Goal: Task Accomplishment & Management: Use online tool/utility

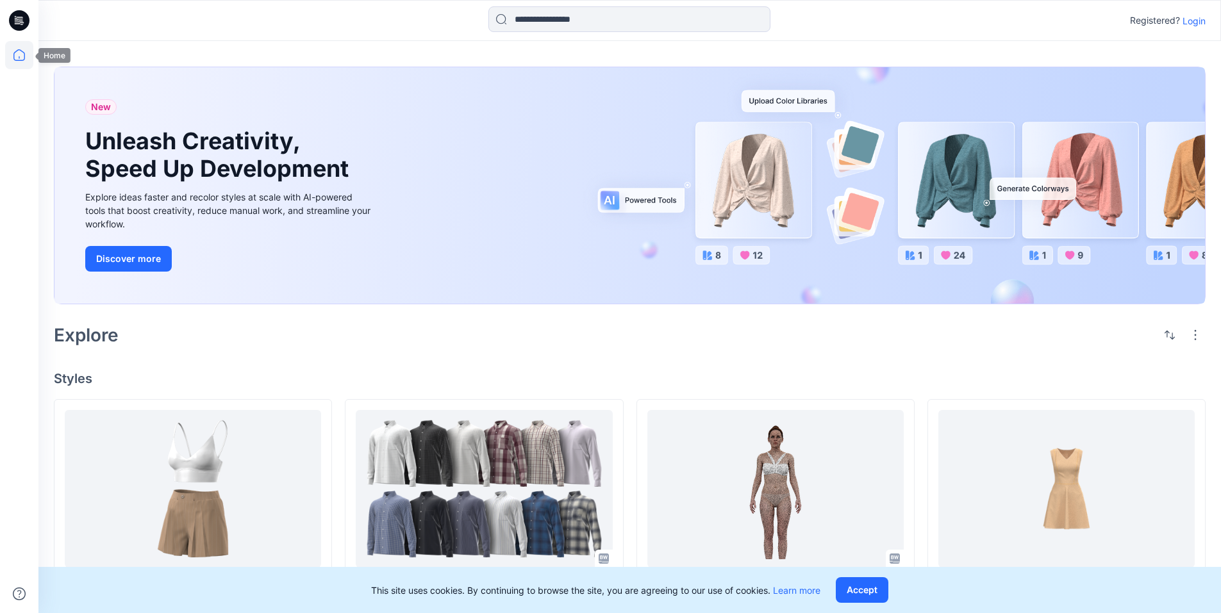
click at [22, 56] on icon at bounding box center [19, 55] width 28 height 28
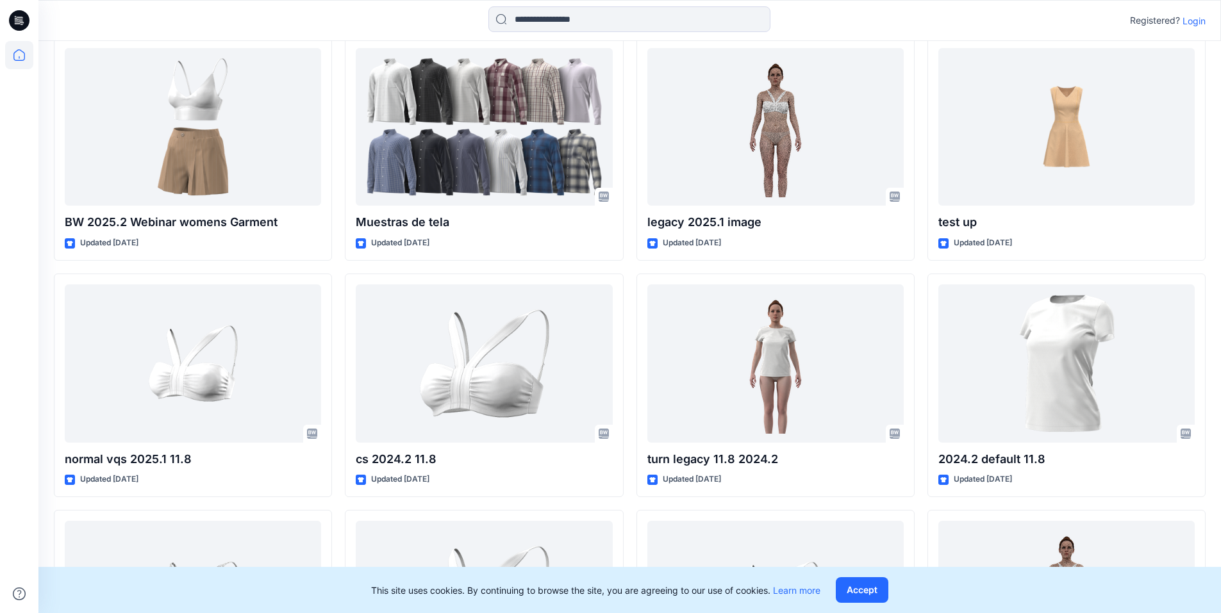
scroll to position [385, 0]
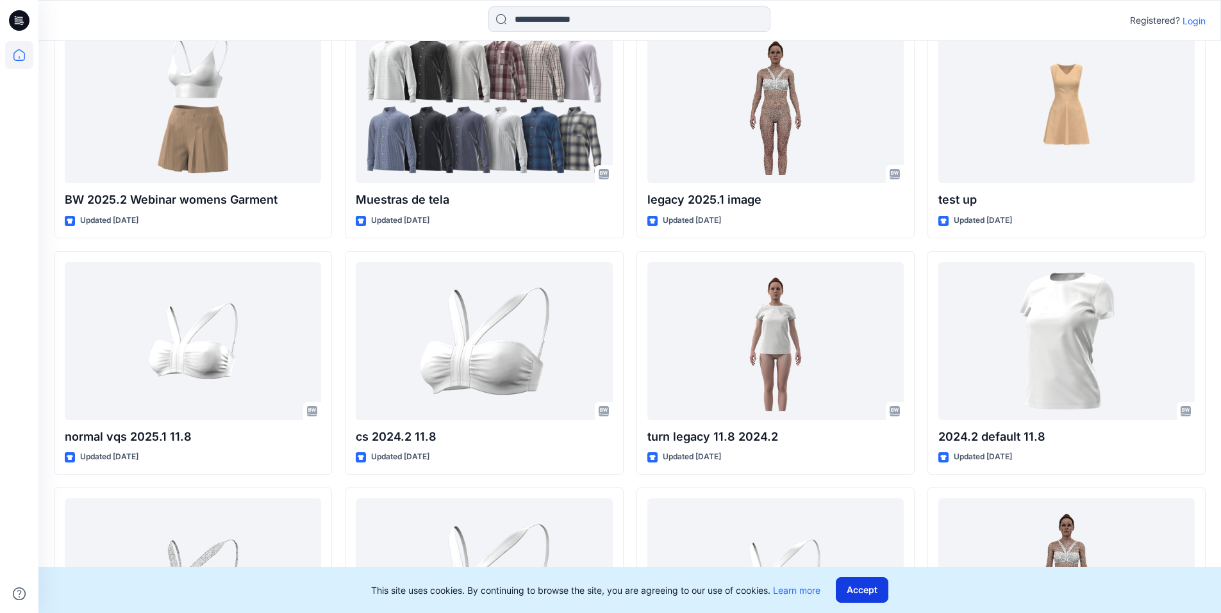
click at [865, 594] on button "Accept" at bounding box center [862, 591] width 53 height 26
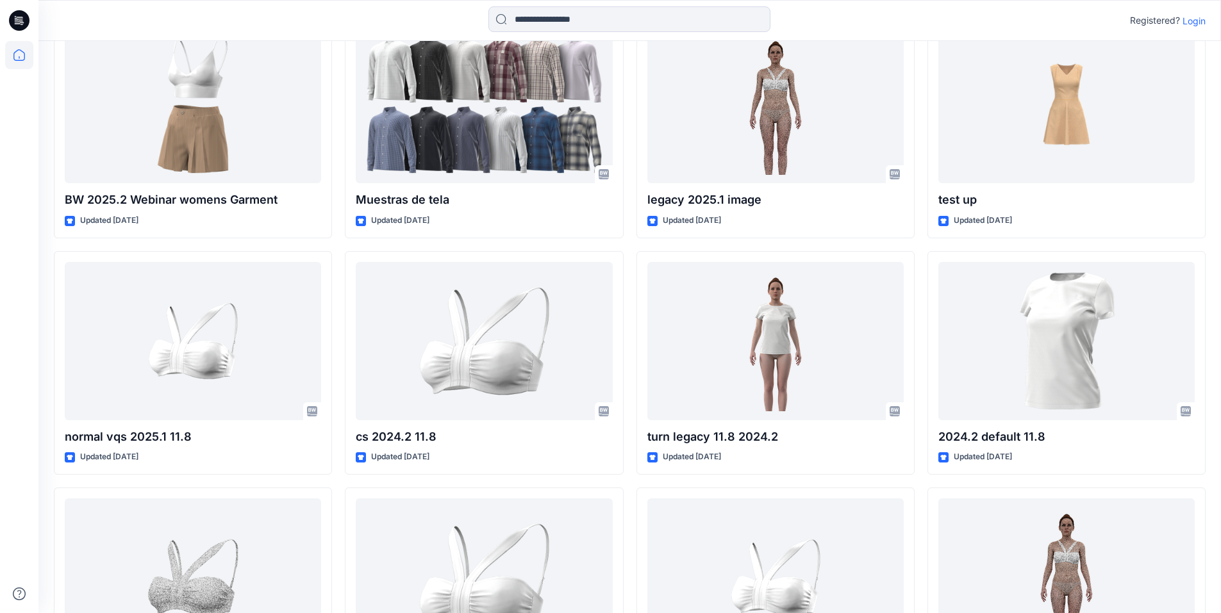
click at [1199, 19] on p "Login" at bounding box center [1194, 20] width 23 height 13
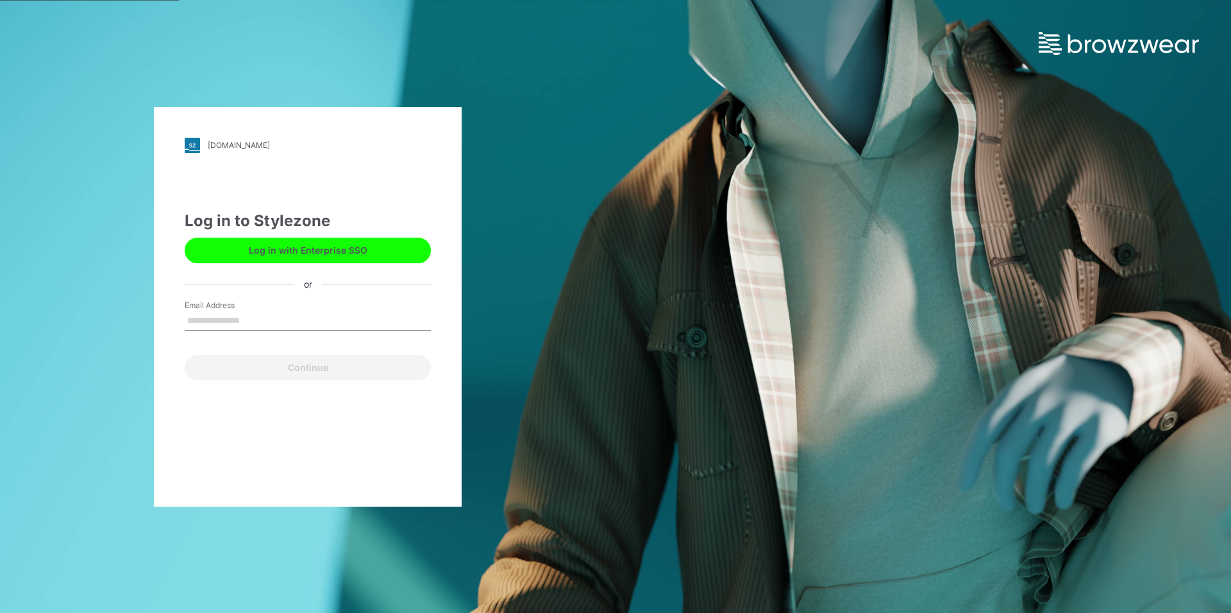
click at [263, 324] on input "Email Address" at bounding box center [308, 321] width 246 height 19
type input "**********"
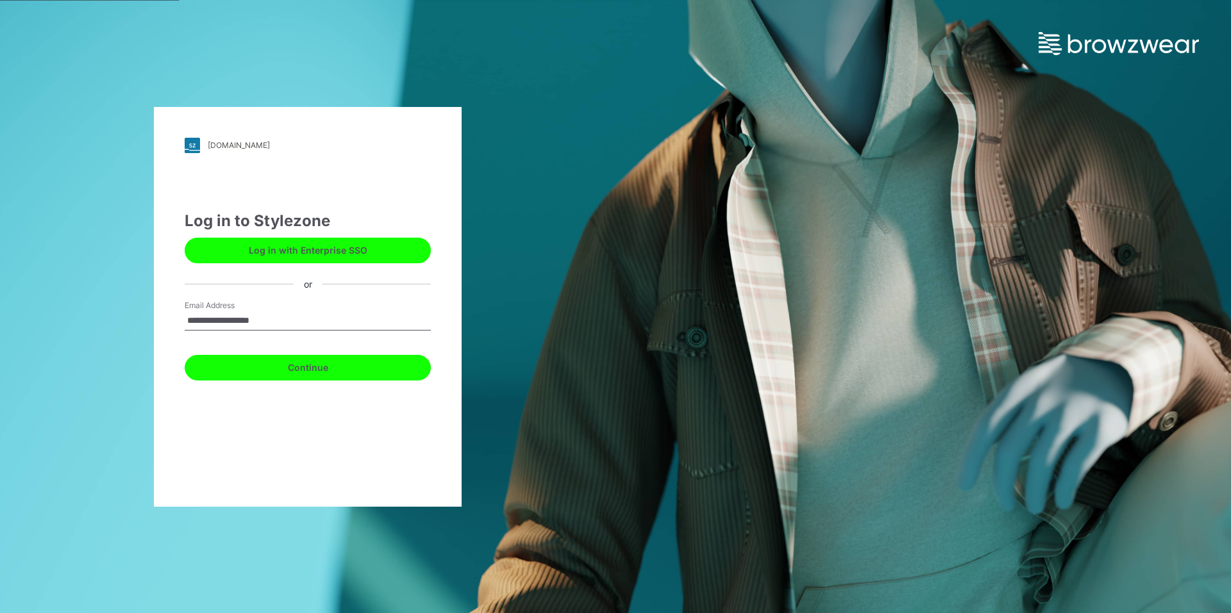
click at [283, 370] on button "Continue" at bounding box center [308, 368] width 246 height 26
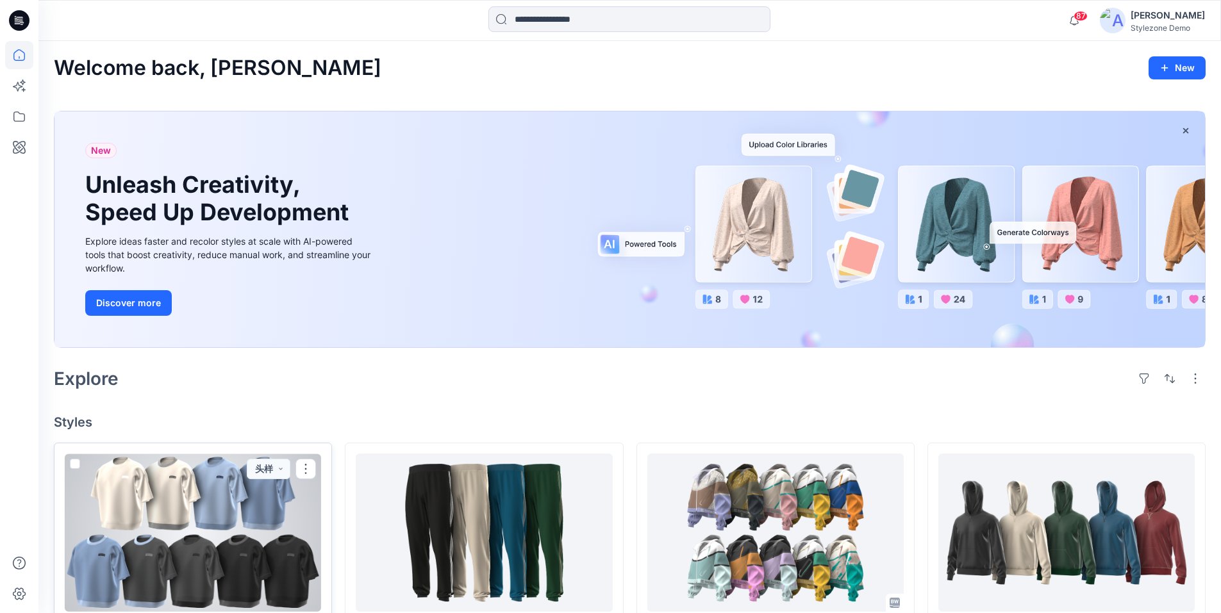
click at [199, 502] on div at bounding box center [193, 533] width 256 height 158
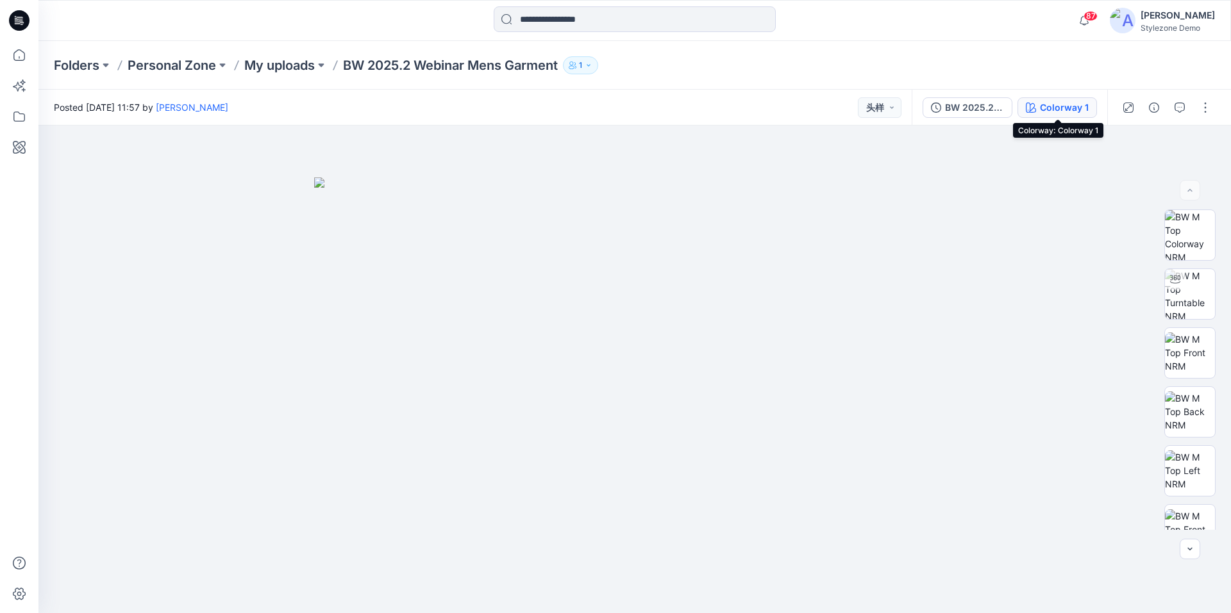
click at [1049, 109] on div "Colorway 1" at bounding box center [1064, 108] width 49 height 14
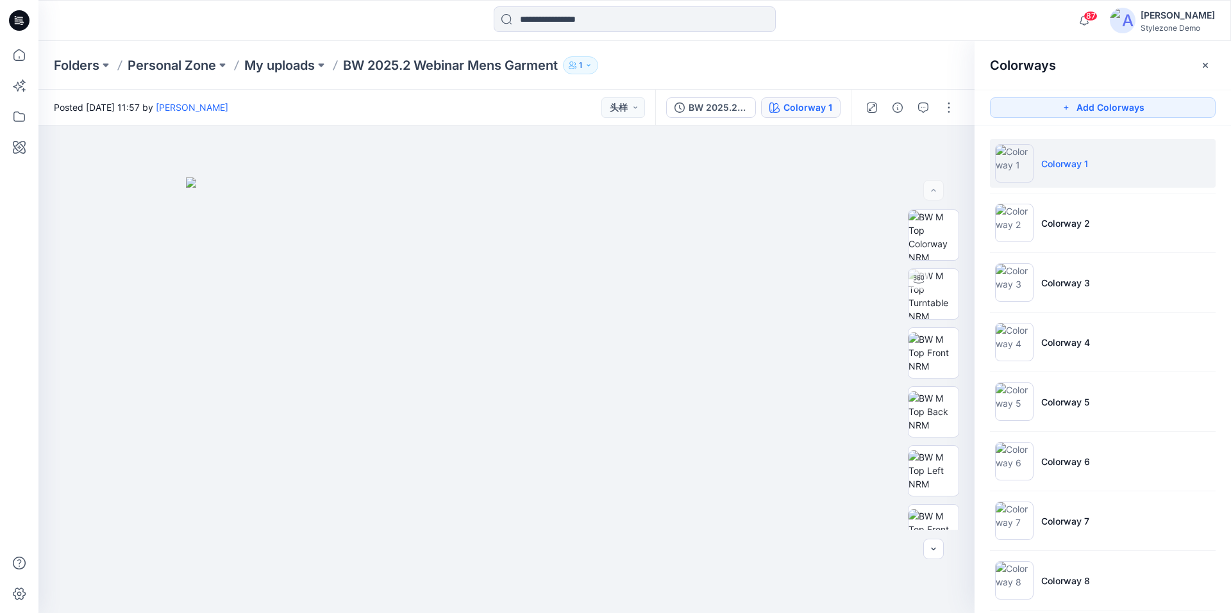
click at [1083, 172] on li "Colorway 1" at bounding box center [1103, 163] width 226 height 49
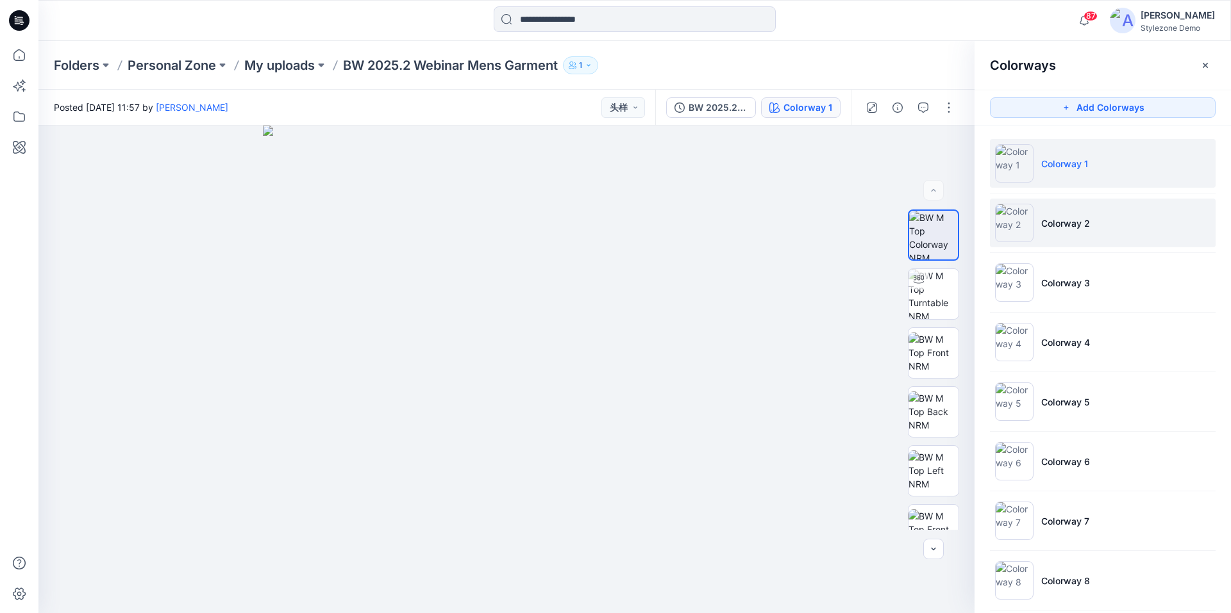
click at [1122, 231] on li "Colorway 2" at bounding box center [1103, 223] width 226 height 49
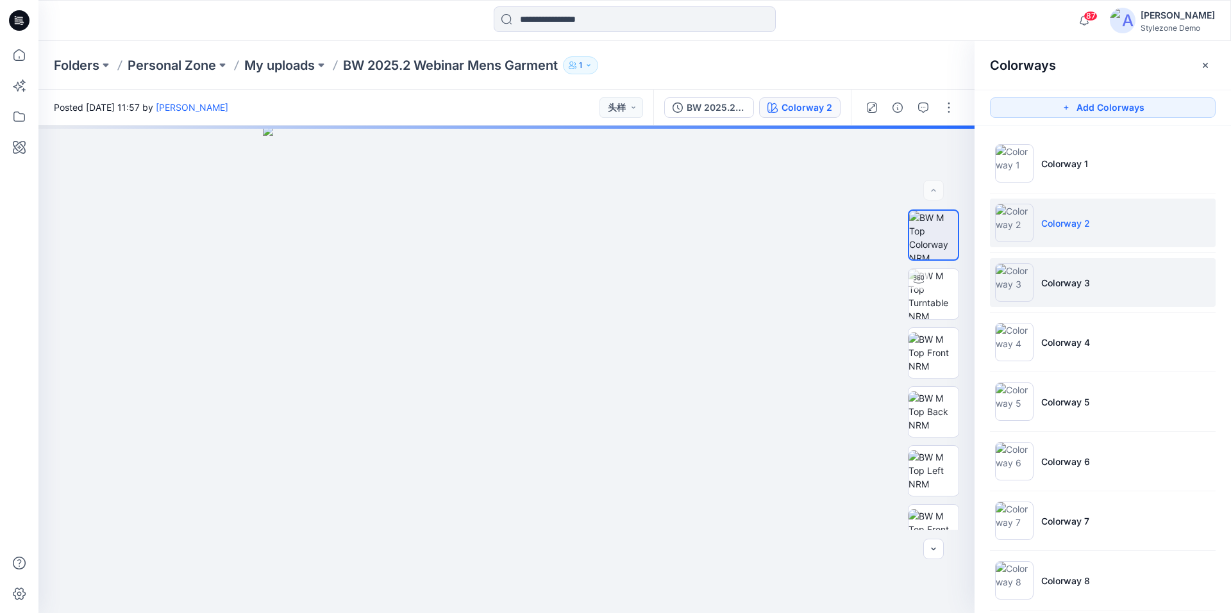
click at [1126, 274] on li "Colorway 3" at bounding box center [1103, 282] width 226 height 49
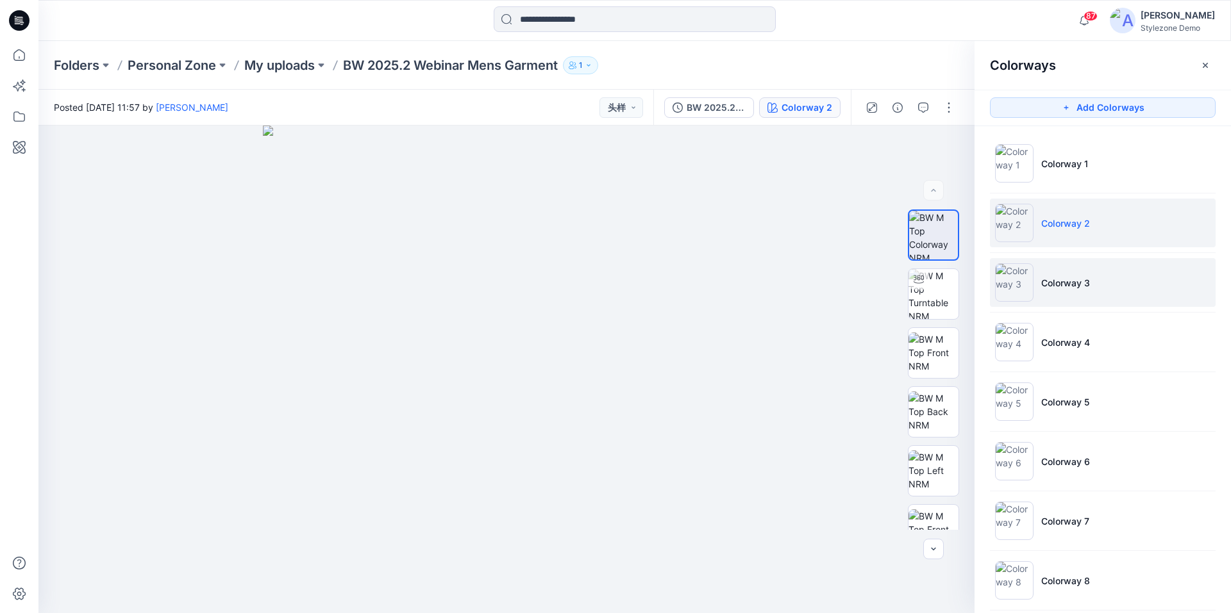
click at [1081, 292] on li "Colorway 3" at bounding box center [1103, 282] width 226 height 49
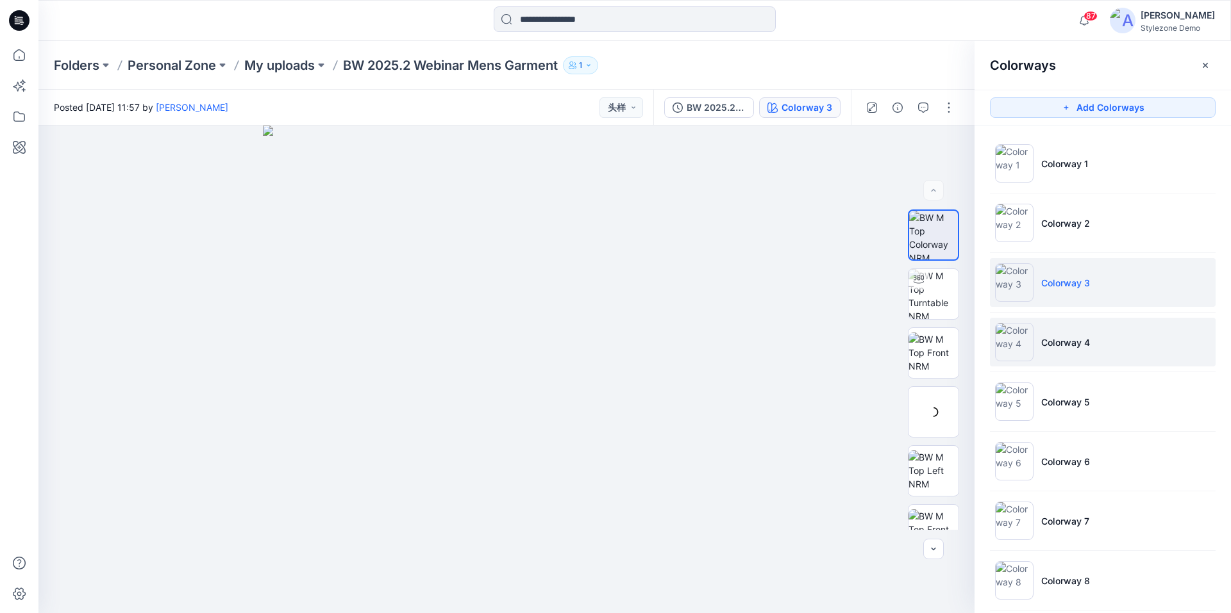
click at [1118, 344] on li "Colorway 4" at bounding box center [1103, 342] width 226 height 49
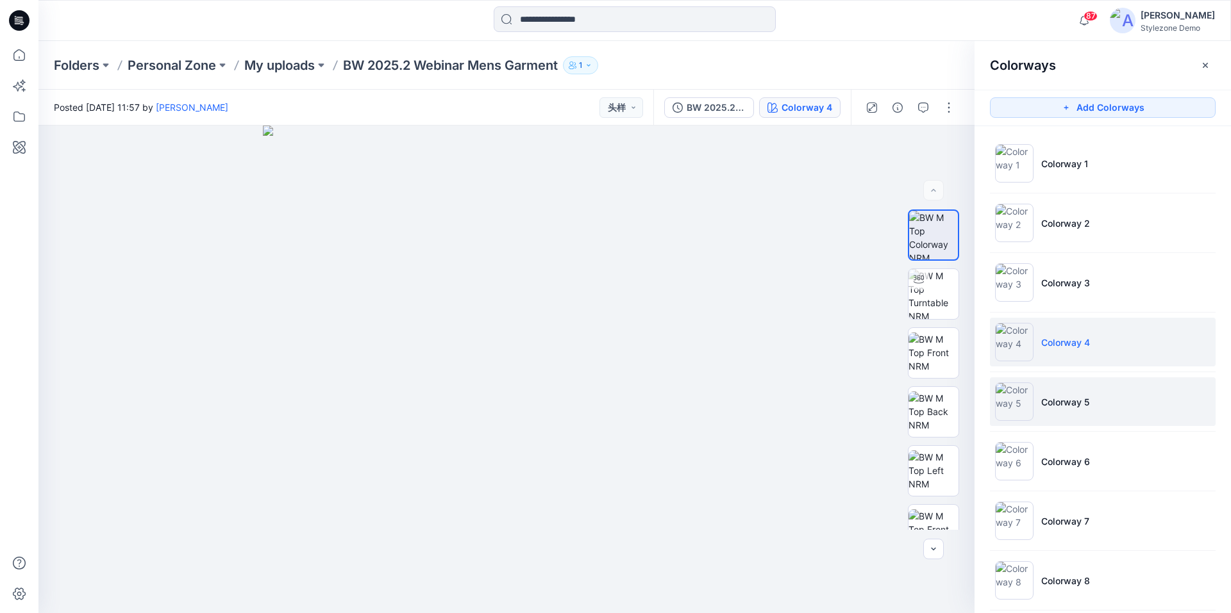
click at [1082, 404] on p "Colorway 5" at bounding box center [1065, 402] width 48 height 13
click at [1037, 408] on li "Colorway 5" at bounding box center [1103, 402] width 226 height 49
click at [1051, 404] on p "Colorway 5" at bounding box center [1065, 402] width 48 height 13
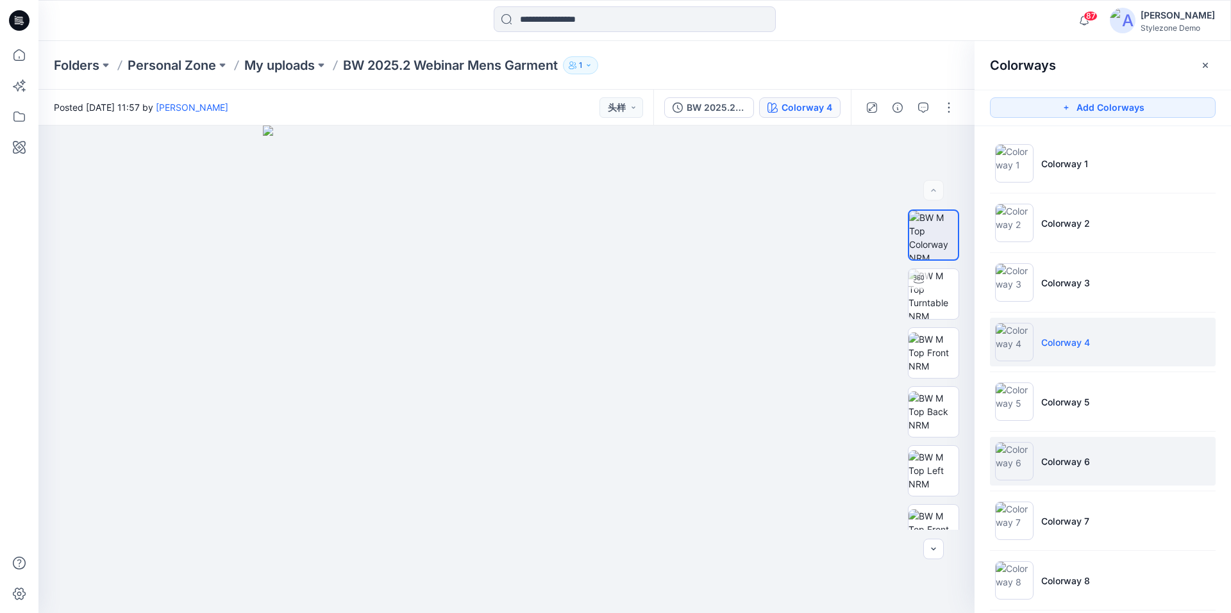
click at [1083, 466] on p "Colorway 6" at bounding box center [1065, 461] width 49 height 13
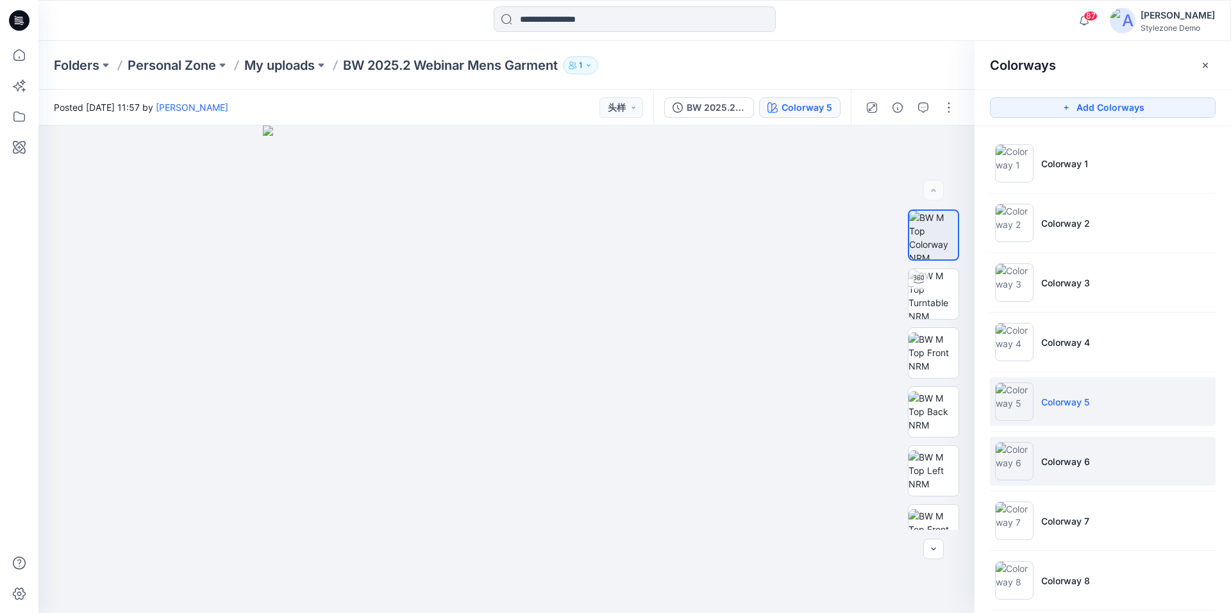
click at [1083, 466] on p "Colorway 6" at bounding box center [1065, 461] width 49 height 13
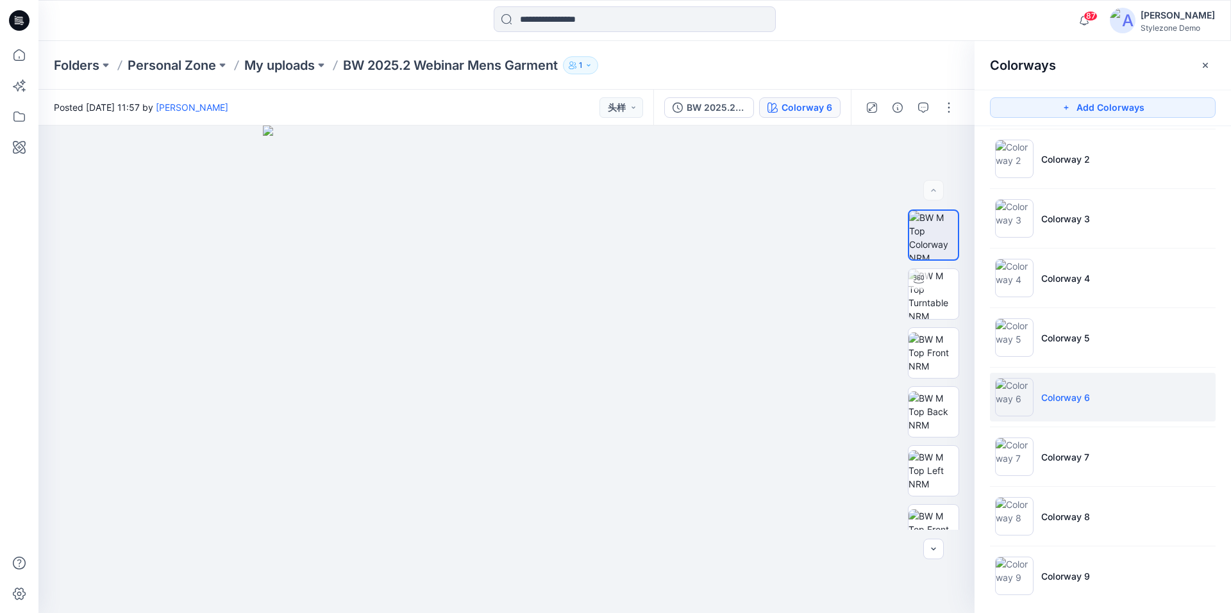
click at [1083, 466] on li "Colorway 7" at bounding box center [1103, 457] width 226 height 49
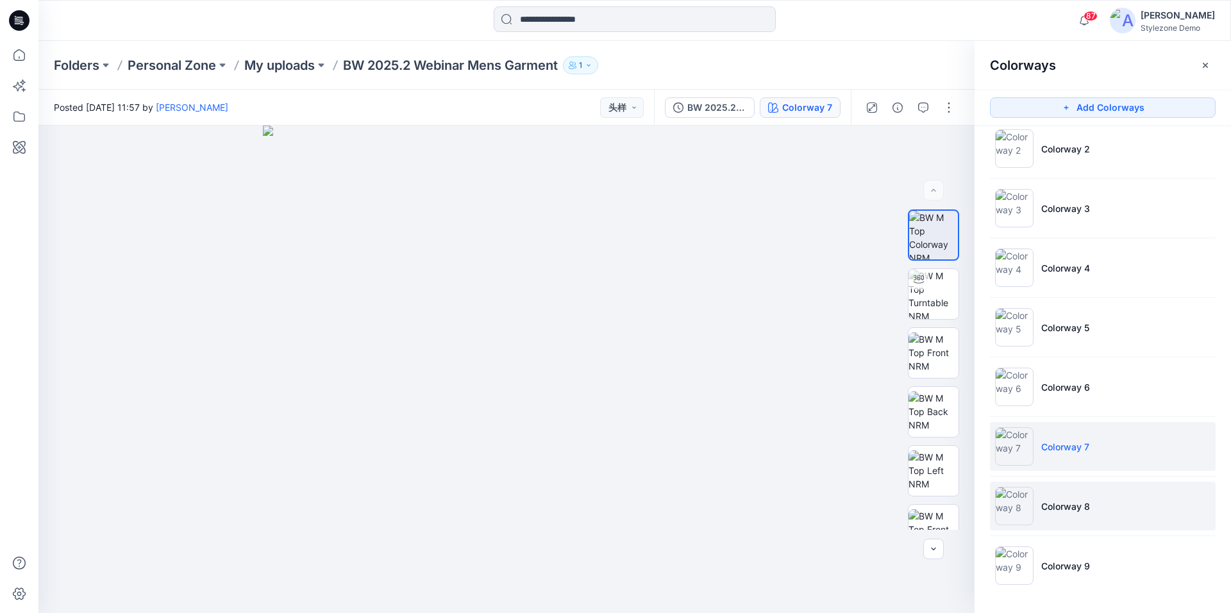
click at [1083, 504] on p "Colorway 8" at bounding box center [1065, 506] width 49 height 13
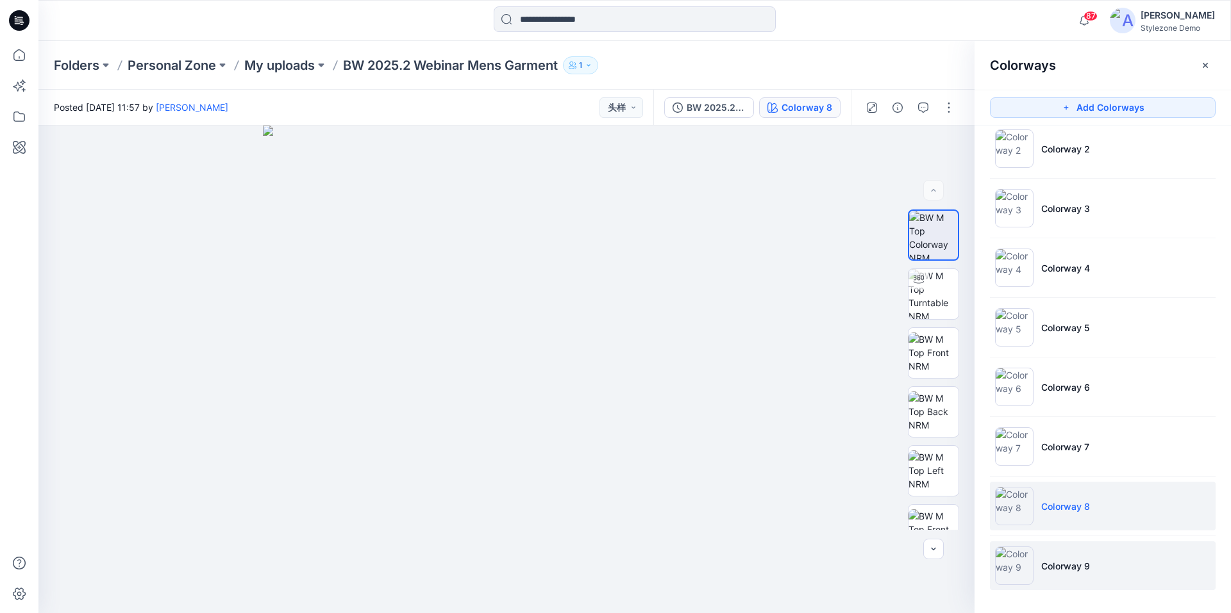
click at [1083, 563] on p "Colorway 9" at bounding box center [1065, 566] width 49 height 13
click at [933, 550] on icon "button" at bounding box center [933, 549] width 10 height 10
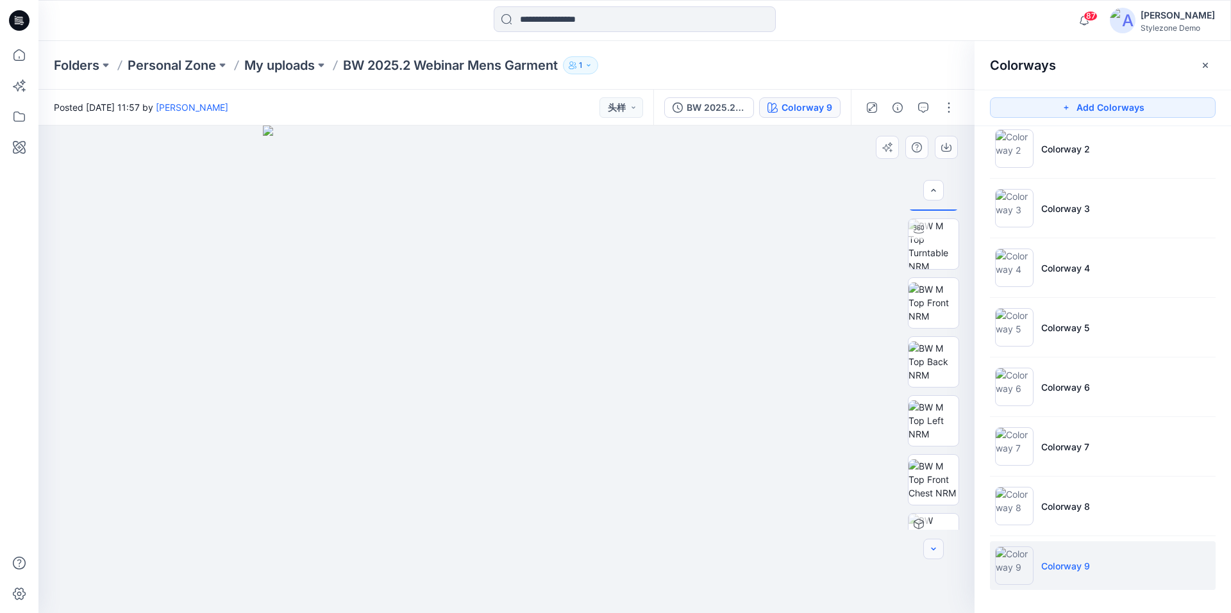
click at [933, 550] on icon "button" at bounding box center [933, 549] width 10 height 10
click at [933, 550] on div at bounding box center [933, 549] width 21 height 21
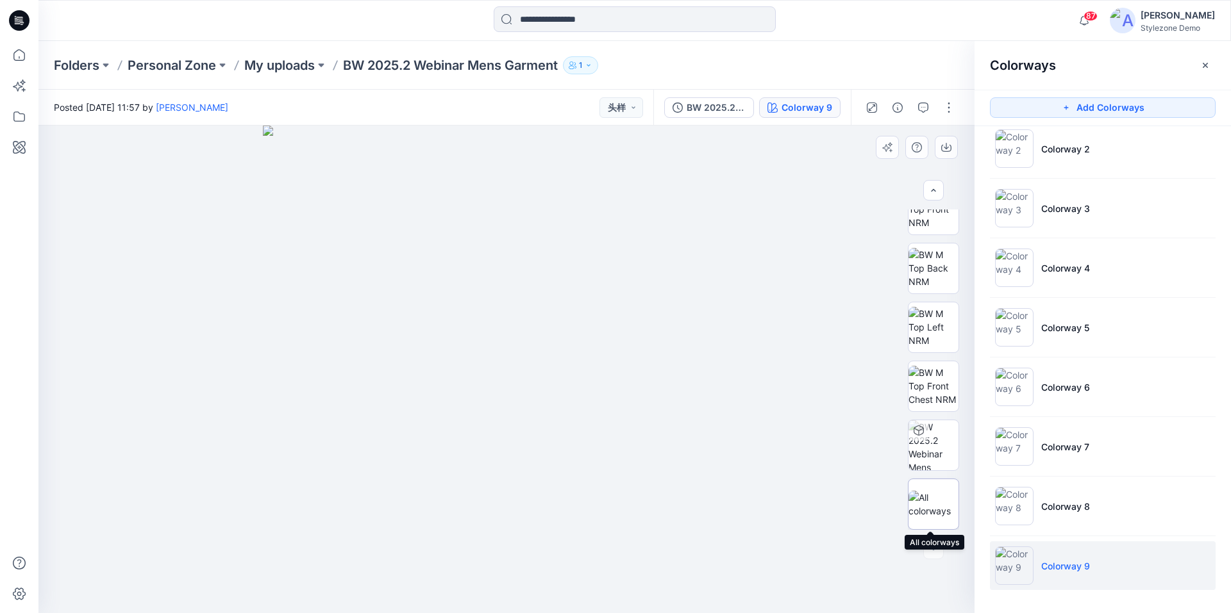
click at [924, 517] on img at bounding box center [933, 504] width 50 height 27
click at [833, 328] on div at bounding box center [506, 370] width 936 height 488
click at [933, 188] on icon "button" at bounding box center [933, 190] width 10 height 10
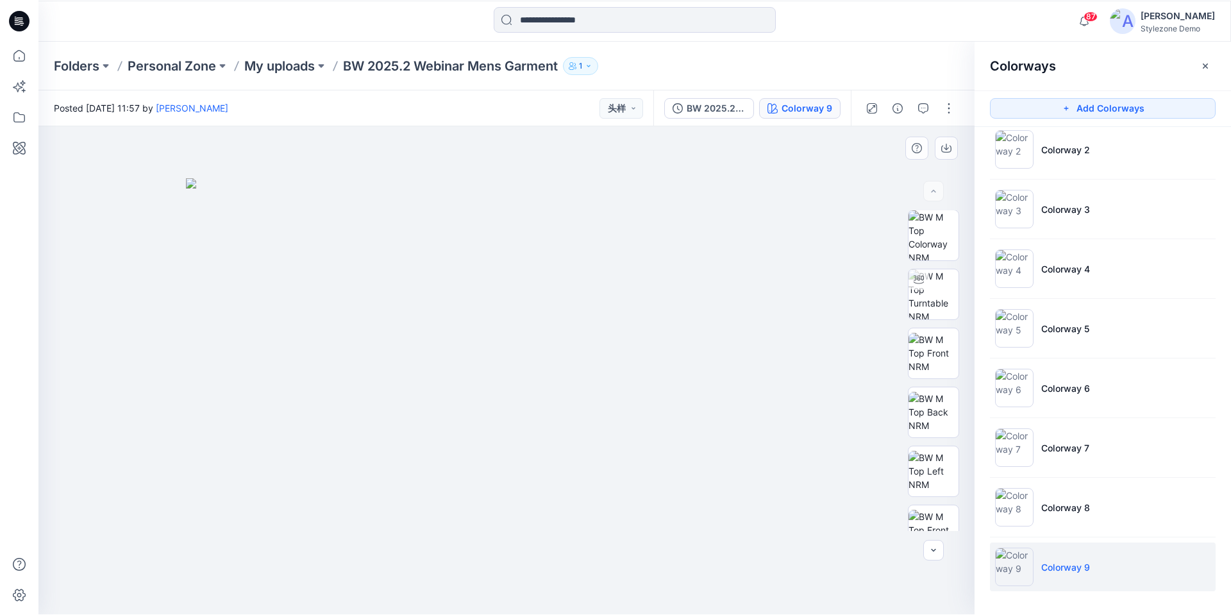
scroll to position [0, 0]
click at [936, 182] on div at bounding box center [933, 190] width 21 height 21
click at [830, 200] on div at bounding box center [506, 370] width 936 height 488
click at [1203, 72] on button "button" at bounding box center [1205, 65] width 21 height 21
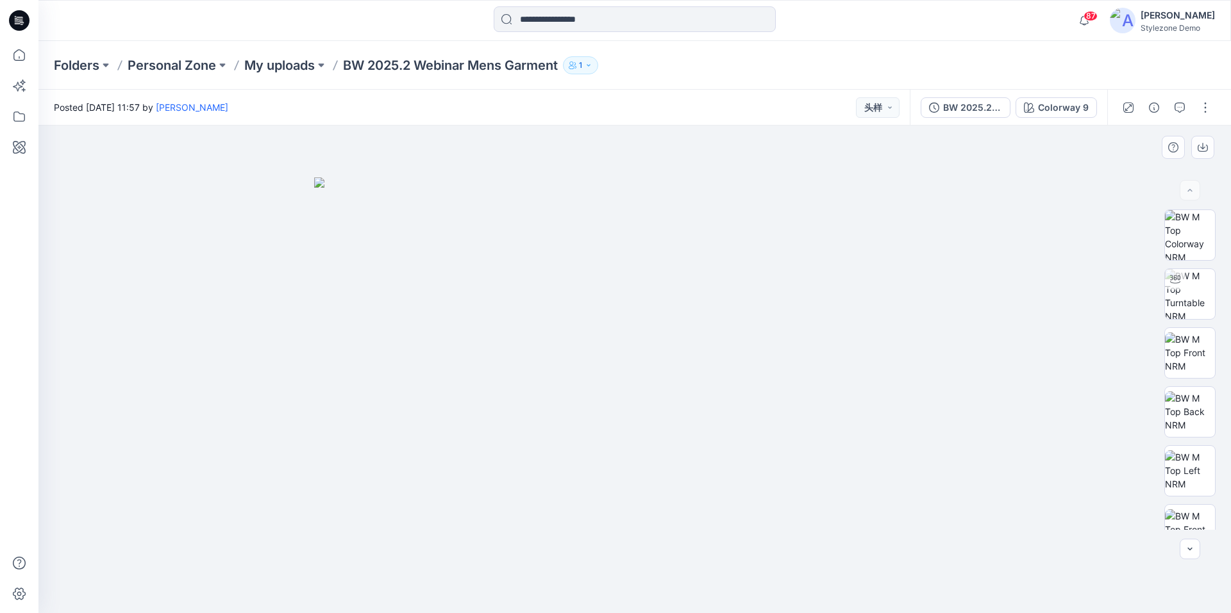
click at [1040, 261] on div at bounding box center [634, 370] width 1192 height 488
